Goal: Task Accomplishment & Management: Use online tool/utility

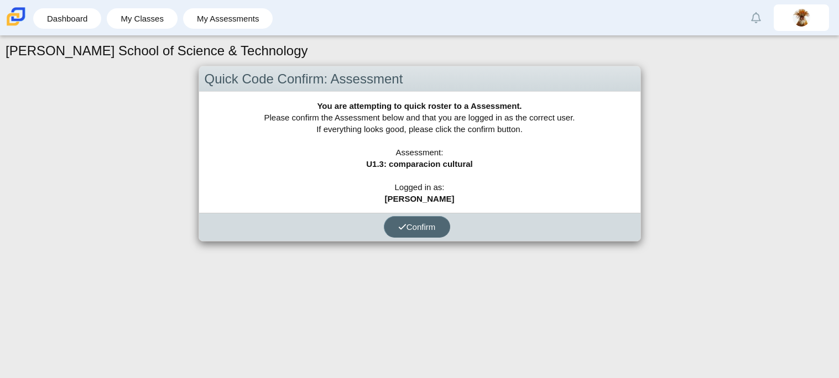
click at [411, 232] on button "Confirm" at bounding box center [417, 227] width 66 height 22
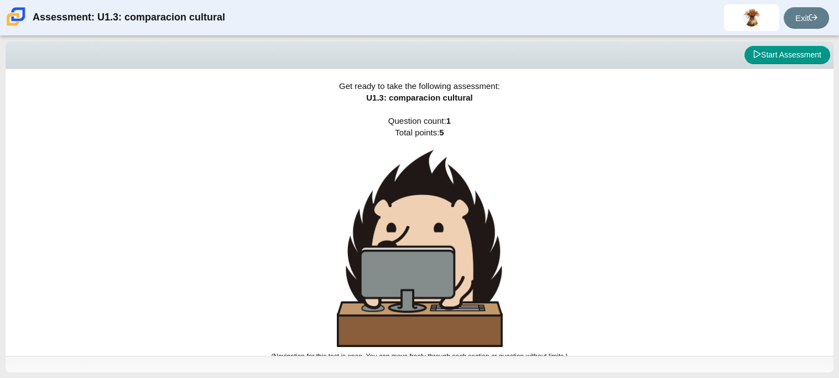
click at [453, 213] on img at bounding box center [420, 248] width 166 height 197
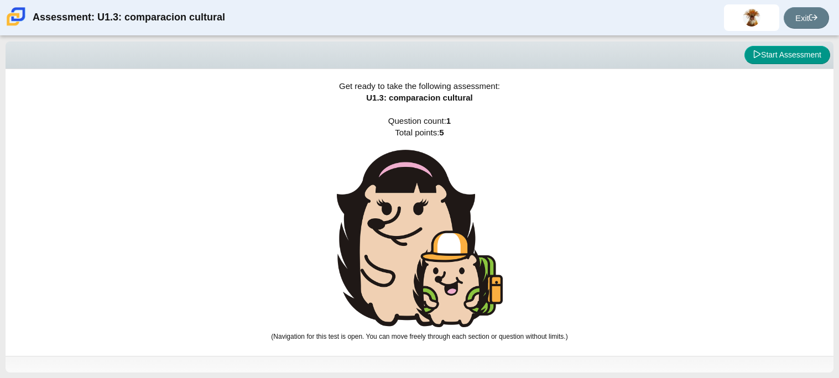
click at [453, 213] on img at bounding box center [420, 239] width 166 height 178
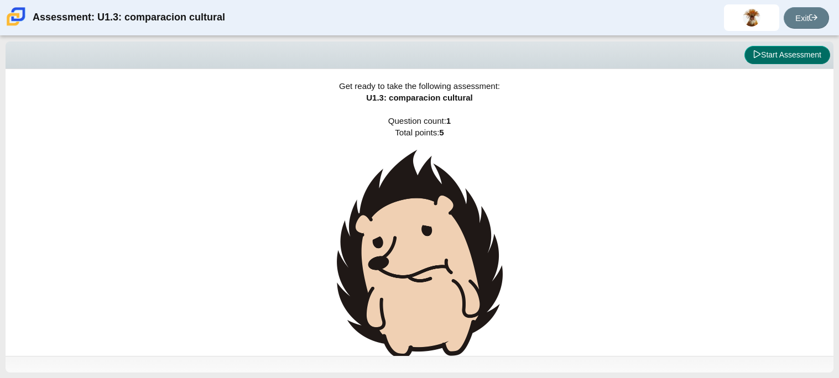
click at [770, 63] on button "Start Assessment" at bounding box center [787, 55] width 86 height 19
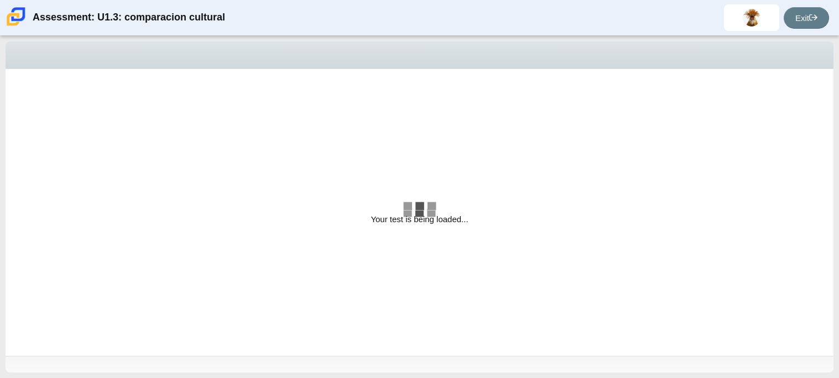
select select "f2c20758-046e-4de4-bd03-70368590ba22"
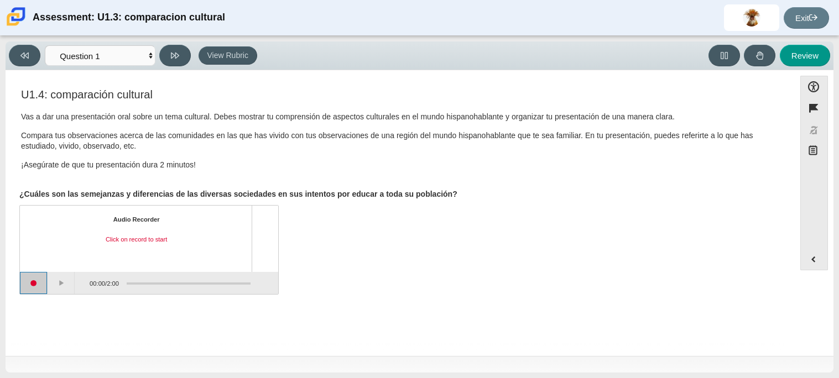
click at [43, 289] on button "Start recording" at bounding box center [34, 283] width 28 height 22
click at [36, 282] on button "Stop recording" at bounding box center [34, 283] width 28 height 22
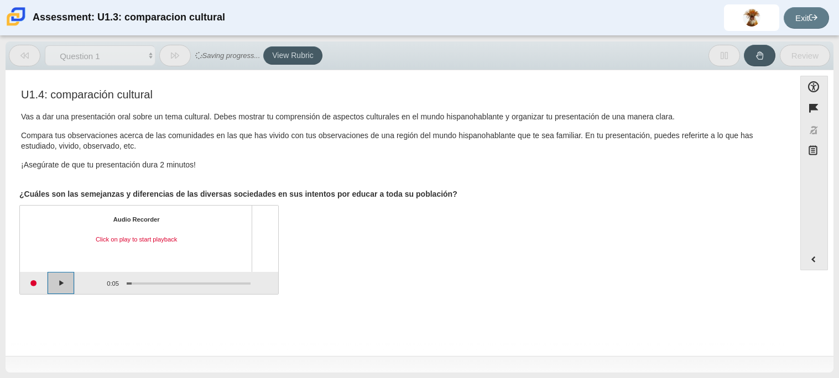
click at [70, 284] on button "Play" at bounding box center [62, 283] width 28 height 22
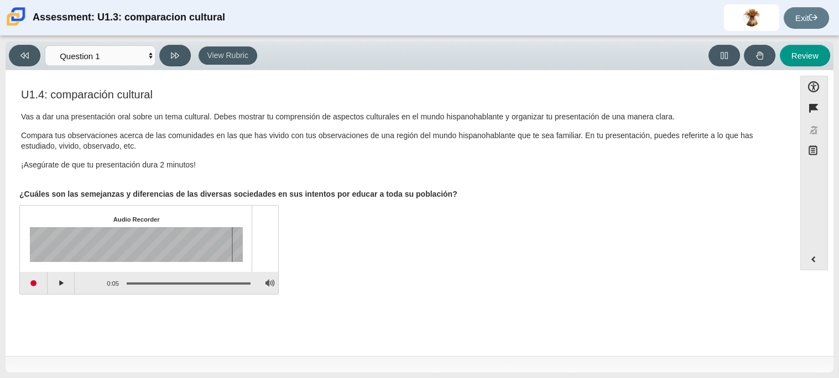
drag, startPoint x: 176, startPoint y: 280, endPoint x: 137, endPoint y: 285, distance: 39.6
click at [137, 285] on div "Assessment items" at bounding box center [185, 283] width 132 height 20
click at [66, 285] on button "Play" at bounding box center [62, 283] width 28 height 22
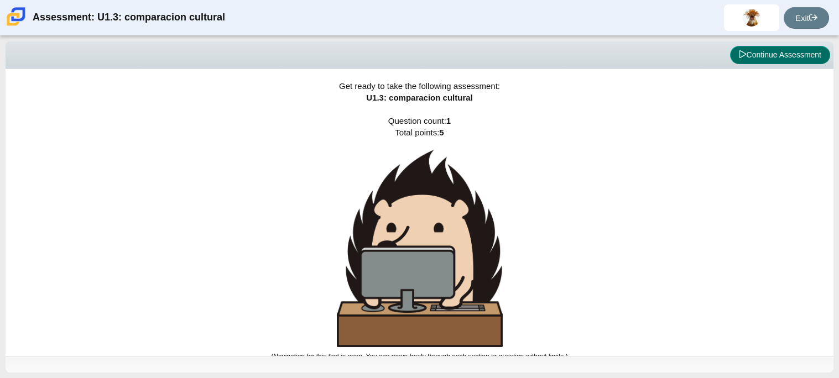
click at [738, 61] on button "Continue Assessment" at bounding box center [780, 55] width 100 height 19
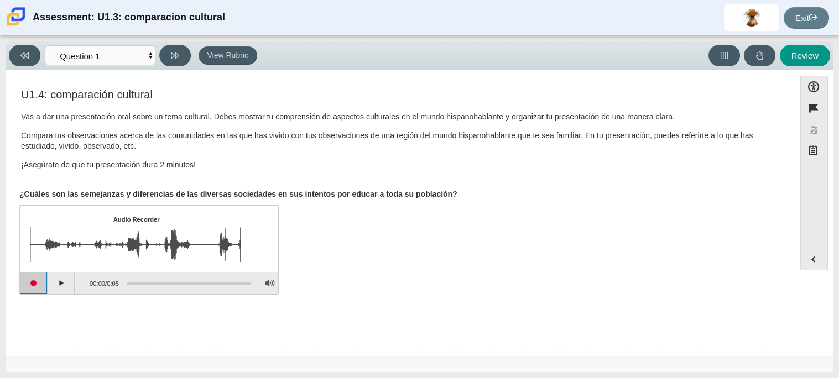
drag, startPoint x: 36, startPoint y: 285, endPoint x: 30, endPoint y: 281, distance: 6.9
click at [30, 281] on button "Start recording" at bounding box center [34, 283] width 28 height 22
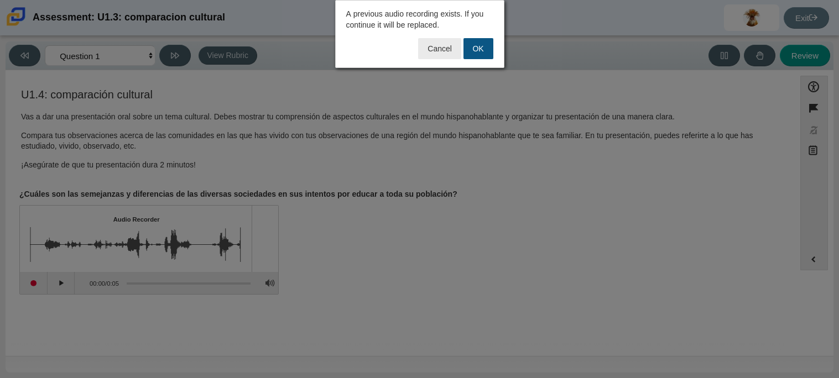
click at [478, 49] on button "OK" at bounding box center [478, 48] width 30 height 21
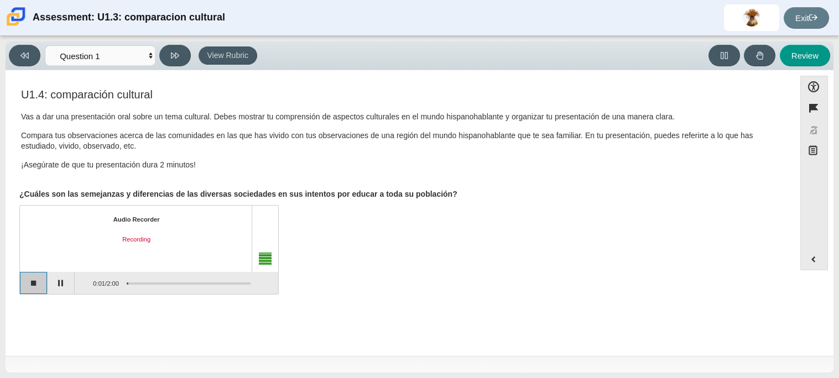
click at [39, 284] on button "Stop recording" at bounding box center [34, 283] width 28 height 22
click at [90, 284] on div "0:02 / 0:02" at bounding box center [97, 283] width 44 height 20
click at [34, 286] on button "Start recording" at bounding box center [34, 283] width 28 height 22
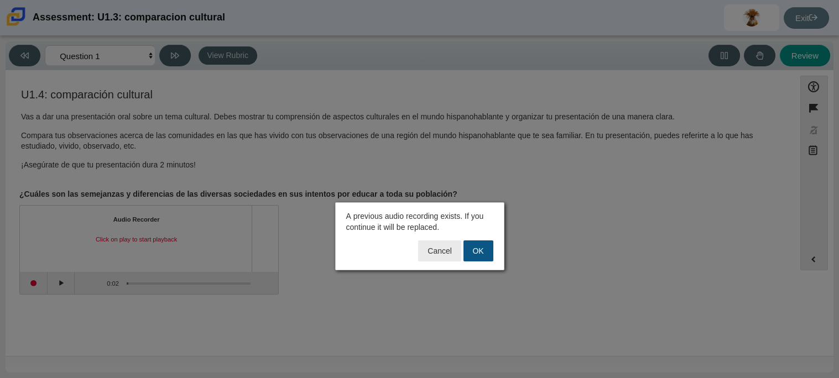
click at [484, 253] on button "OK" at bounding box center [478, 251] width 30 height 21
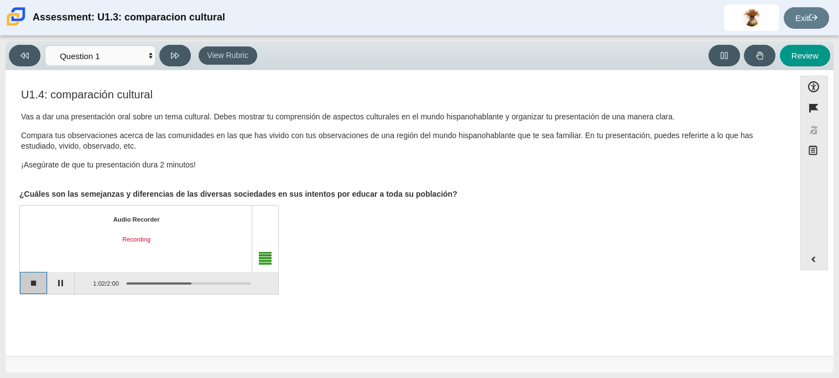
click at [41, 283] on button "Stop recording" at bounding box center [34, 283] width 28 height 22
click at [68, 278] on button "Play" at bounding box center [62, 283] width 28 height 22
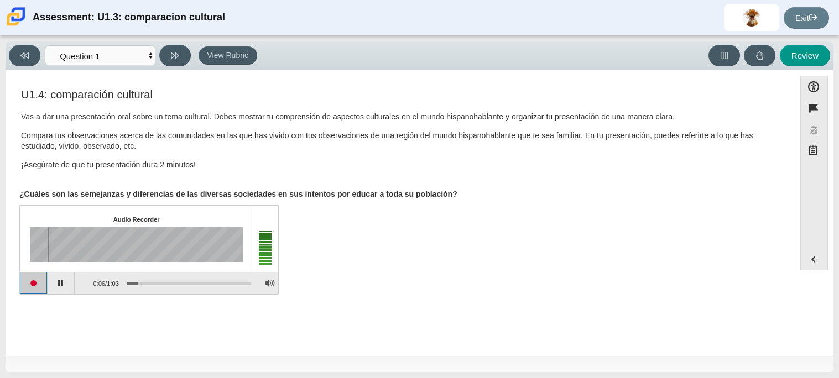
click at [26, 289] on button "Start recording" at bounding box center [34, 283] width 28 height 22
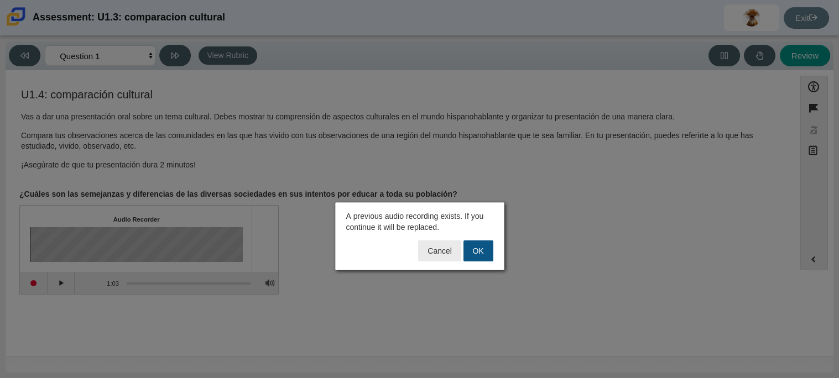
click at [468, 248] on button "OK" at bounding box center [478, 251] width 30 height 21
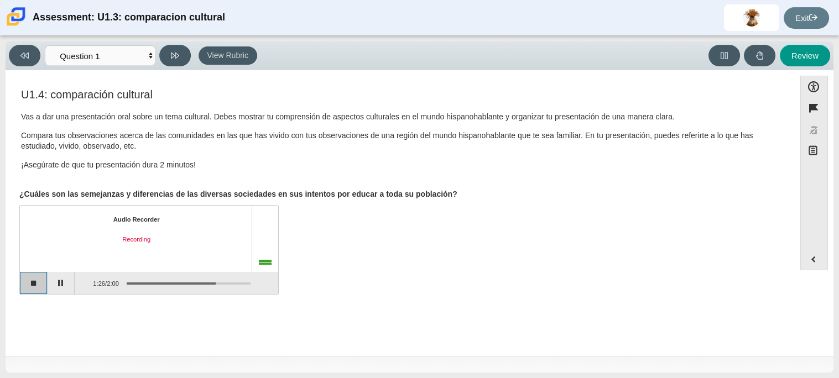
click at [41, 282] on button "Stop recording" at bounding box center [34, 283] width 28 height 22
click at [61, 280] on button "Play" at bounding box center [62, 283] width 28 height 22
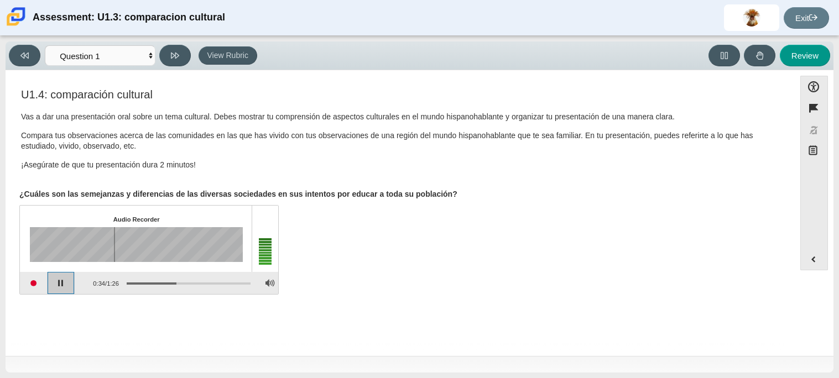
click at [61, 280] on button "Pause playback" at bounding box center [62, 283] width 28 height 22
click at [805, 55] on button "Review" at bounding box center [805, 56] width 50 height 22
select select "review"
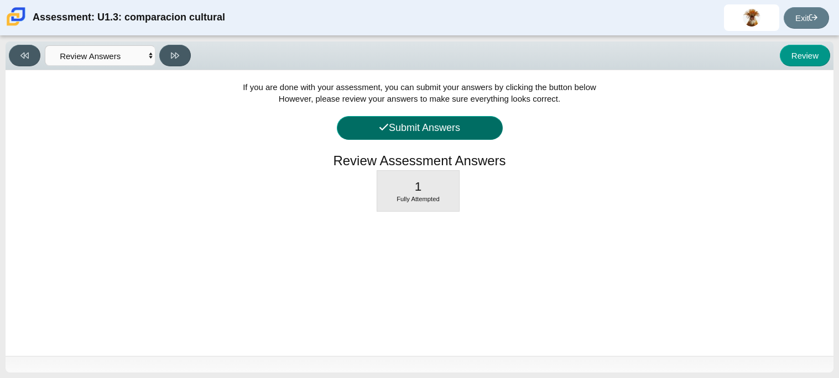
click at [479, 120] on button "Submit Answers" at bounding box center [420, 128] width 166 height 24
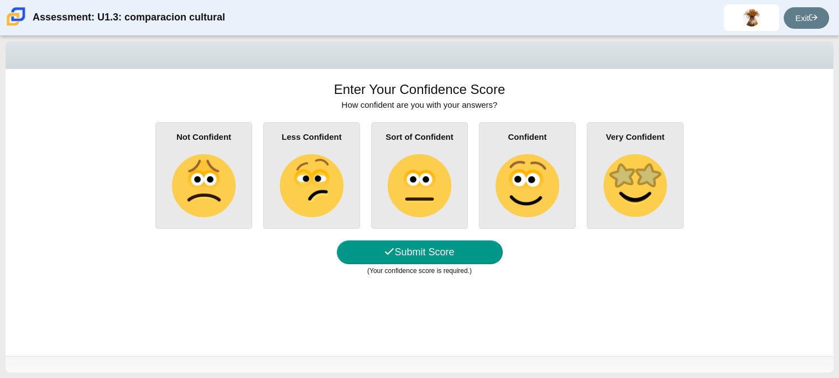
click at [437, 158] on img at bounding box center [419, 185] width 63 height 63
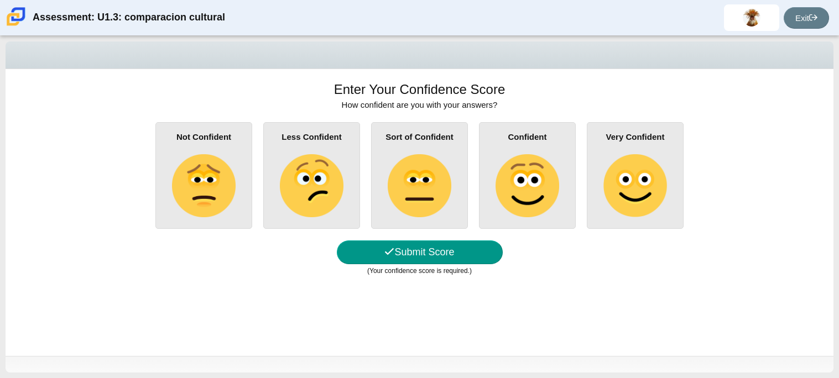
click at [0, 0] on input "Sort of Confident" at bounding box center [0, 0] width 0 height 0
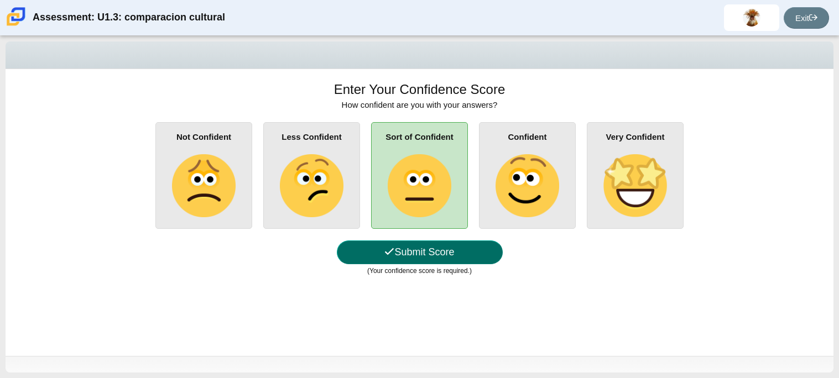
click at [415, 253] on button "Submit Score" at bounding box center [420, 253] width 166 height 24
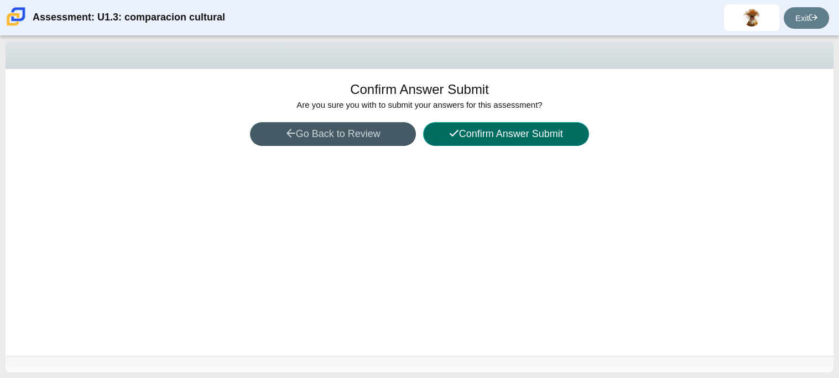
click at [504, 144] on button "Confirm Answer Submit" at bounding box center [506, 134] width 166 height 24
